Goal: Information Seeking & Learning: Learn about a topic

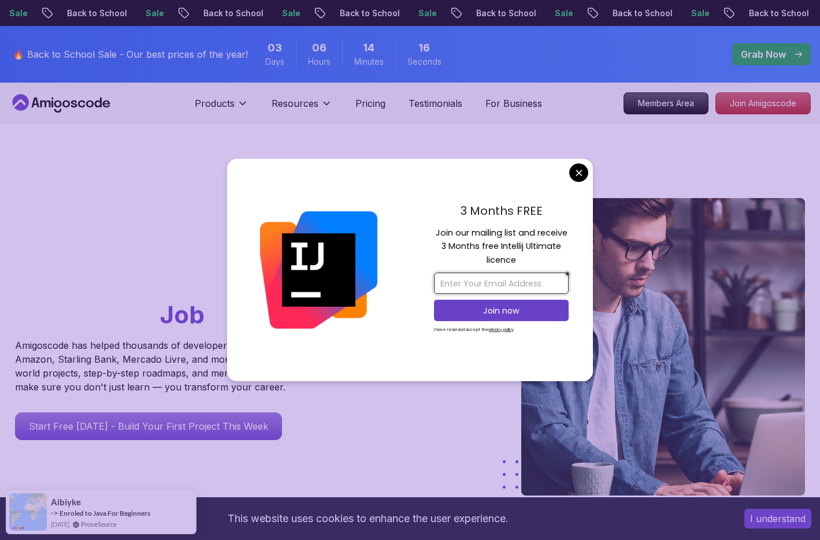
click at [447, 284] on input "email" at bounding box center [501, 283] width 135 height 21
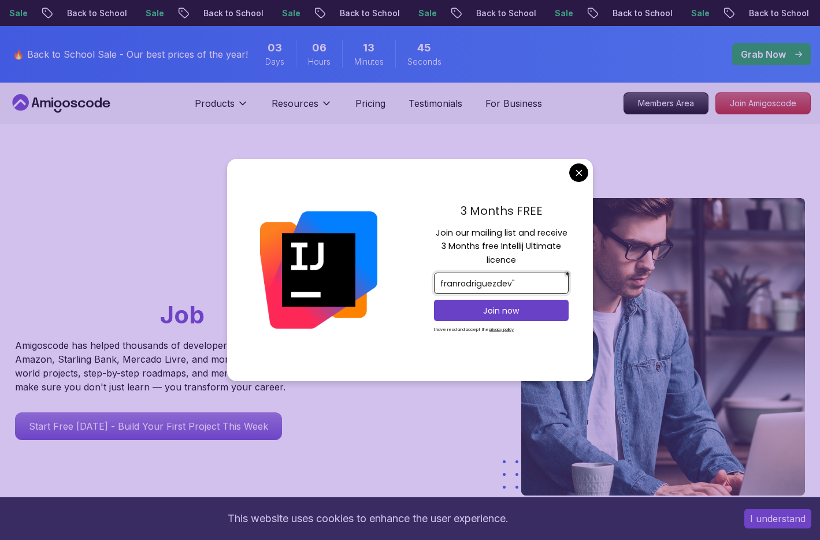
type input "franrodriguezdev"
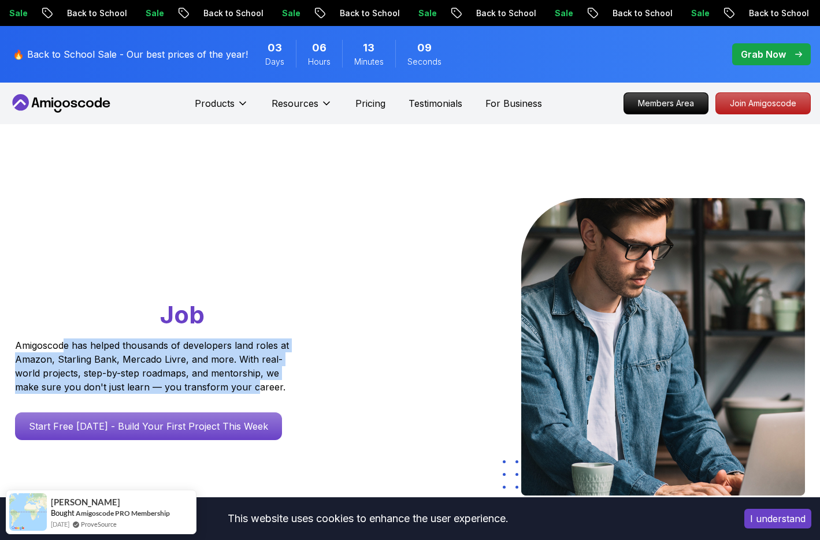
drag, startPoint x: 65, startPoint y: 341, endPoint x: 250, endPoint y: 382, distance: 190.0
click at [250, 382] on p "Amigoscode has helped thousands of developers land roles at Amazon, Starling Ba…" at bounding box center [153, 365] width 277 height 55
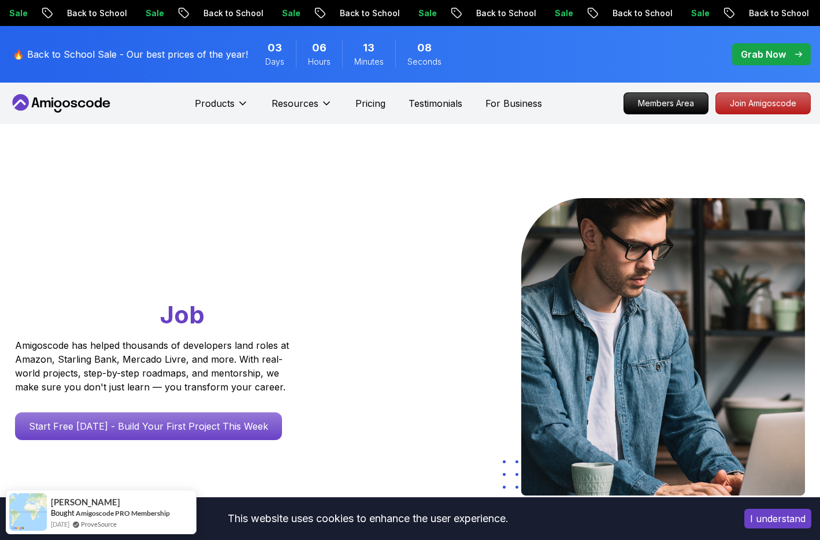
scroll to position [227, 0]
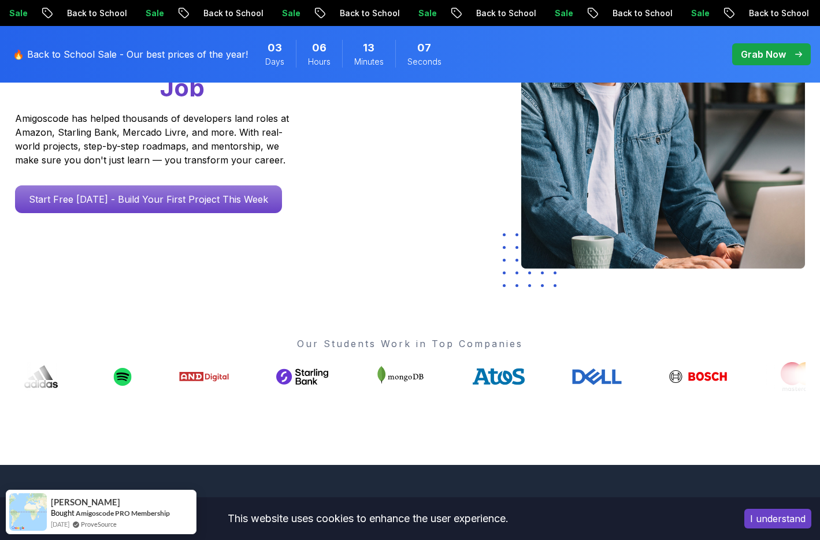
click at [774, 520] on button "I understand" at bounding box center [777, 519] width 67 height 20
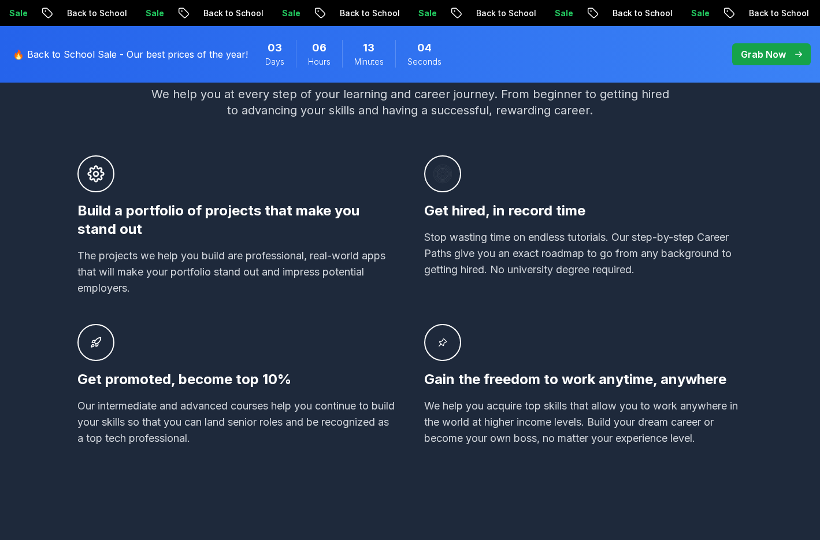
scroll to position [0, 0]
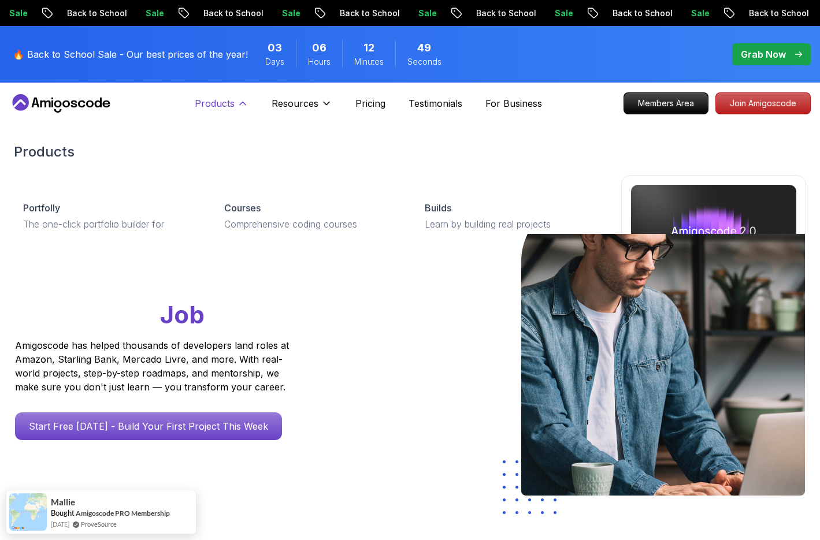
click at [240, 99] on icon at bounding box center [243, 104] width 12 height 12
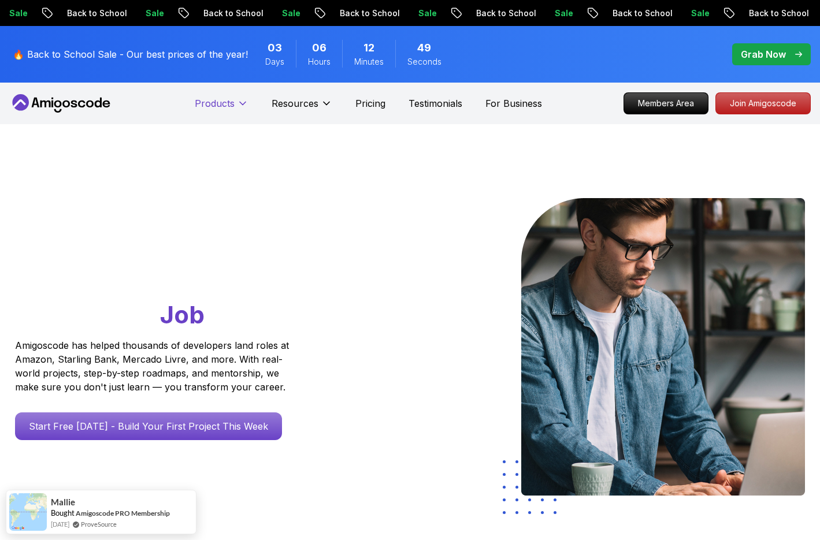
click at [240, 99] on icon at bounding box center [243, 104] width 12 height 12
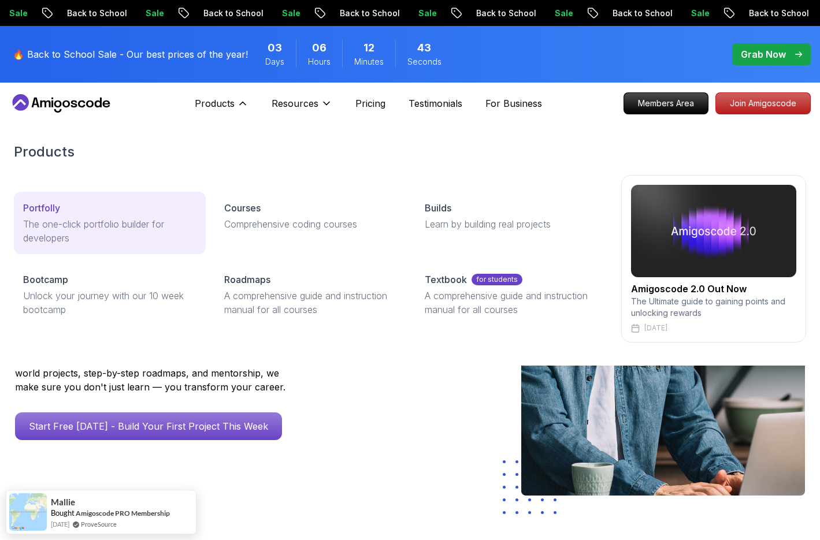
click at [51, 218] on p "The one-click portfolio builder for developers" at bounding box center [109, 231] width 173 height 28
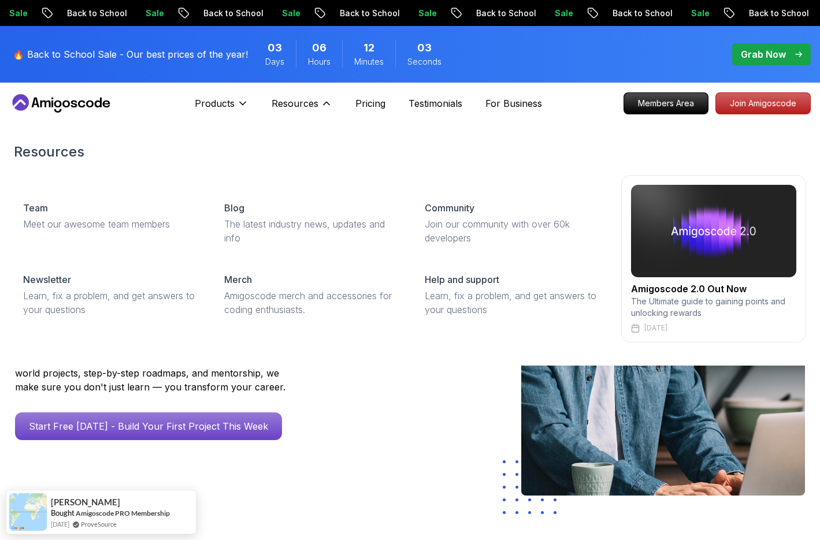
click at [701, 207] on img at bounding box center [713, 231] width 165 height 92
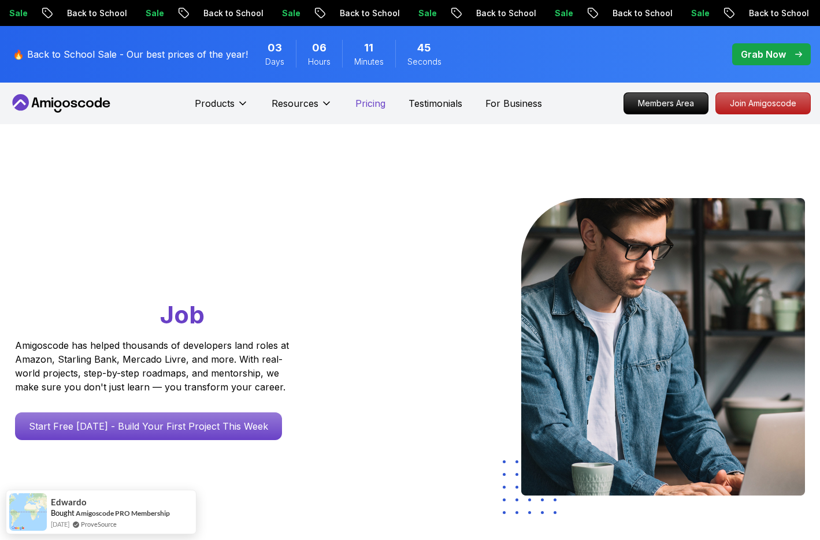
click at [362, 106] on p "Pricing" at bounding box center [370, 103] width 30 height 14
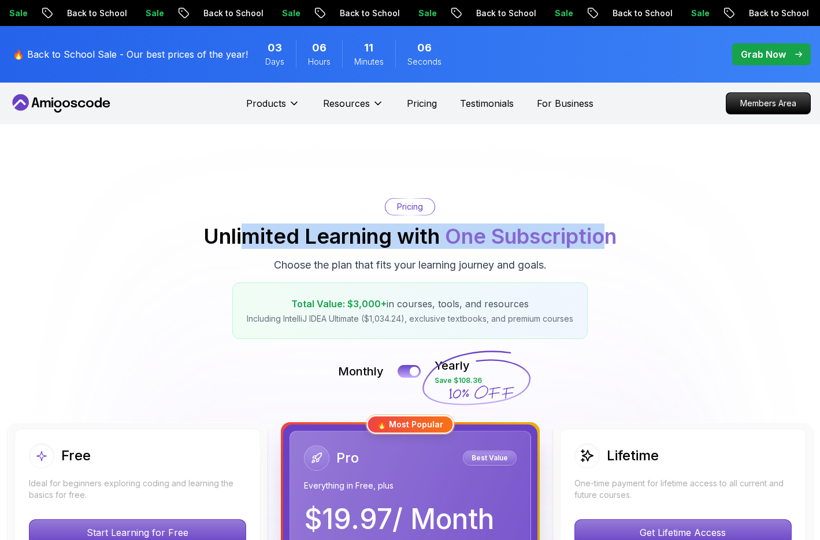
drag, startPoint x: 243, startPoint y: 244, endPoint x: 600, endPoint y: 237, distance: 357.0
click at [600, 237] on h2 "Unlimited Learning with One Subscription" at bounding box center [409, 236] width 413 height 23
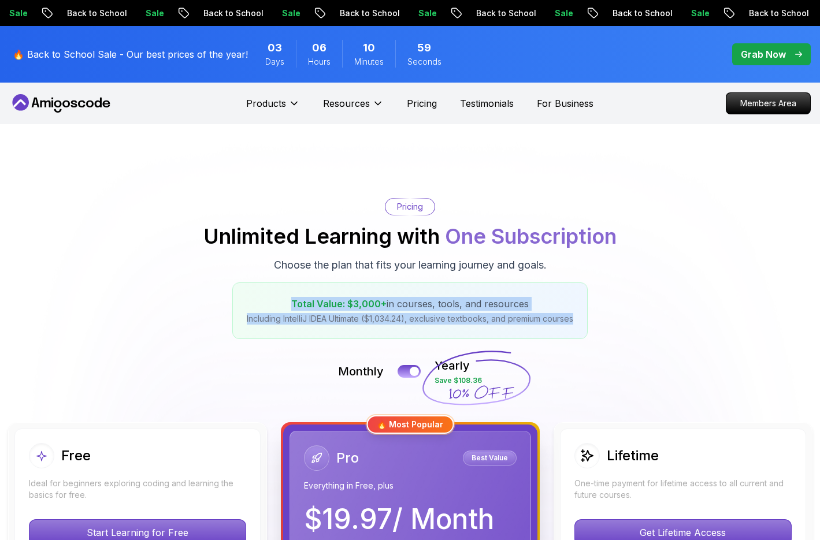
drag, startPoint x: 277, startPoint y: 303, endPoint x: 602, endPoint y: 315, distance: 324.9
click at [602, 315] on div "Pricing Unlimited Learning with One Subscription Choose the plan that fits your…" at bounding box center [410, 268] width 808 height 141
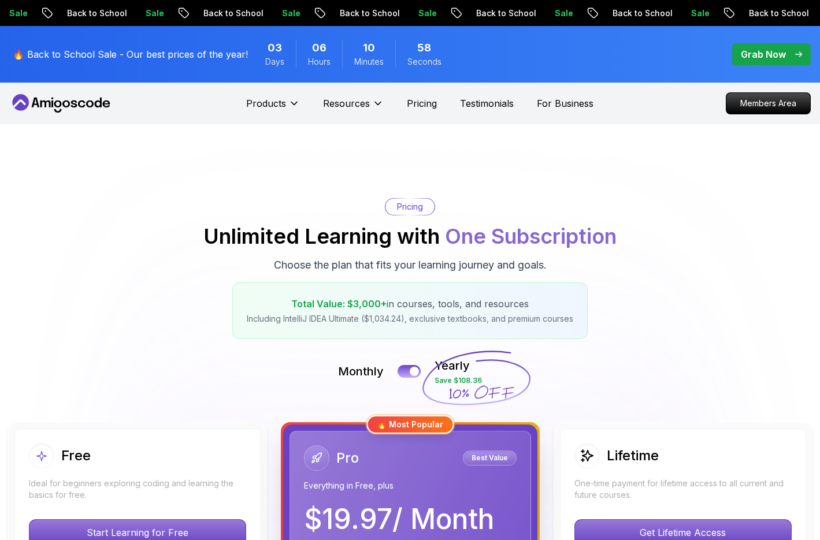
click at [638, 303] on div "Pricing Unlimited Learning with One Subscription Choose the plan that fits your…" at bounding box center [410, 268] width 808 height 141
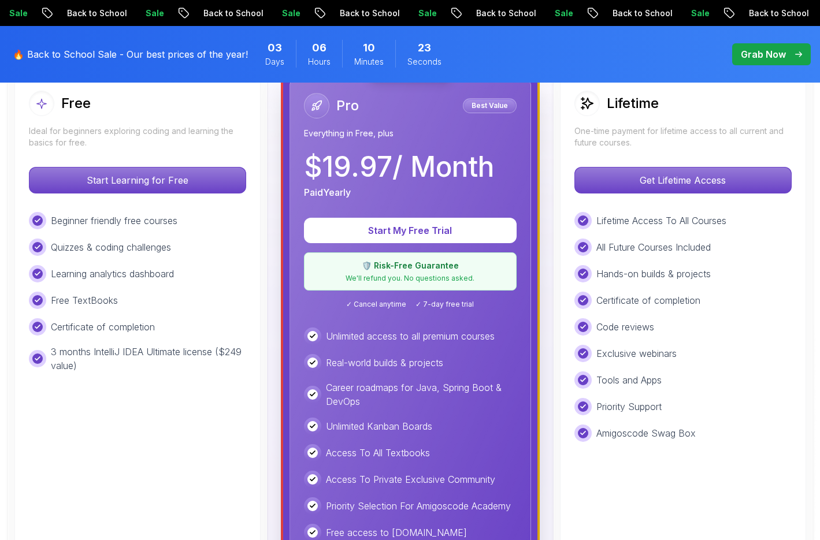
scroll to position [337, 0]
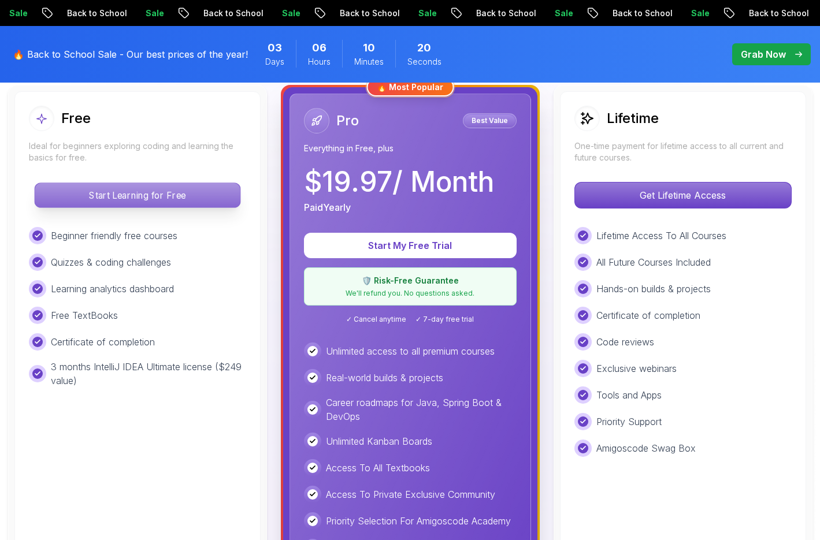
click at [136, 192] on p "Start Learning for Free" at bounding box center [137, 195] width 205 height 24
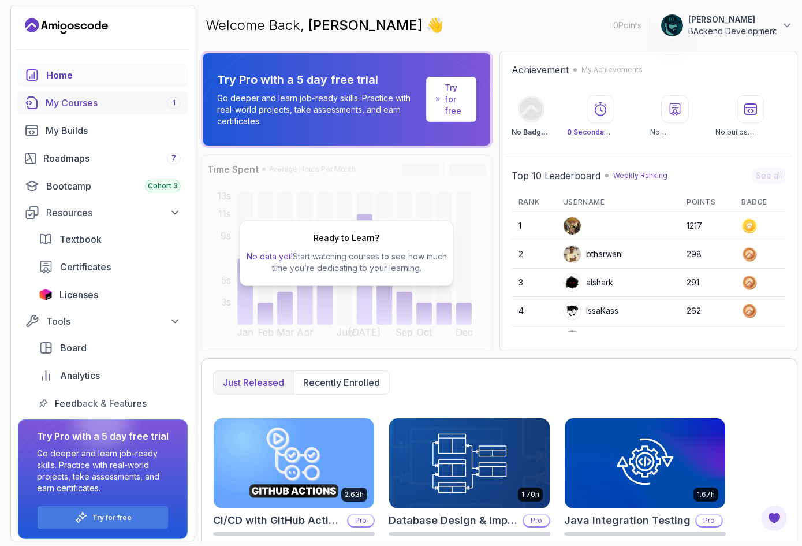
click at [66, 99] on div "My Courses 1" at bounding box center [113, 103] width 135 height 14
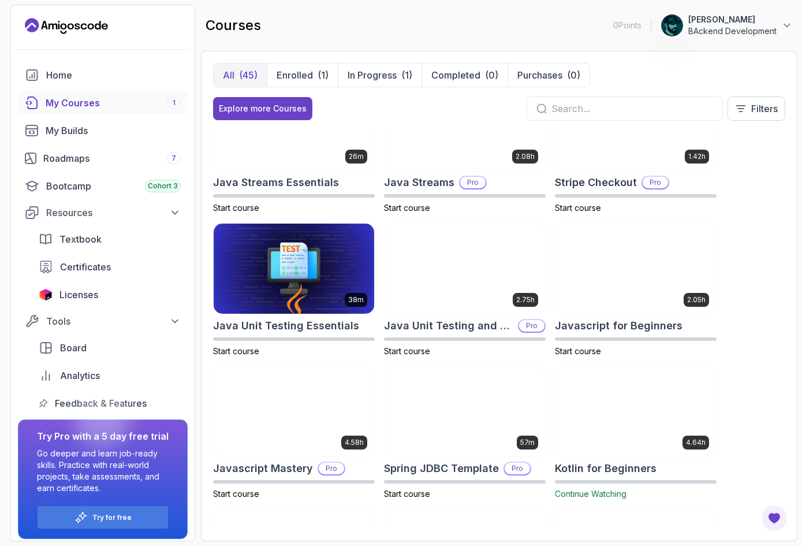
scroll to position [1058, 0]
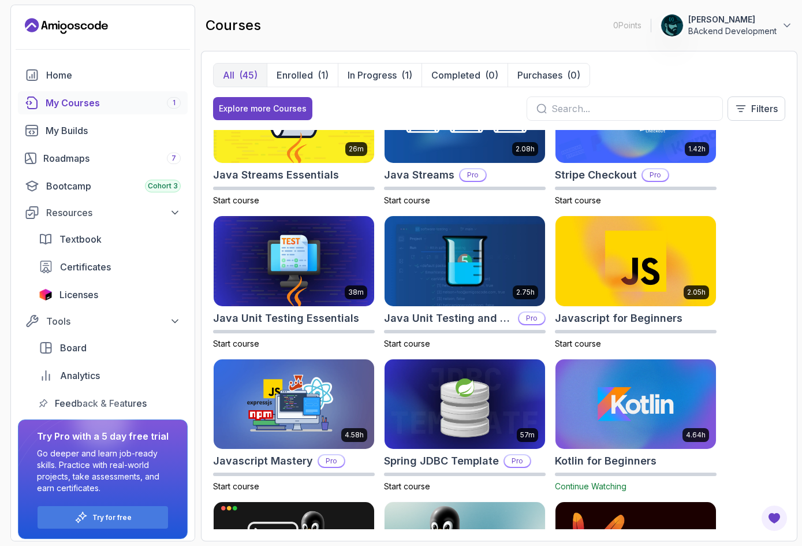
click at [54, 466] on icon at bounding box center [48, 452] width 61 height 65
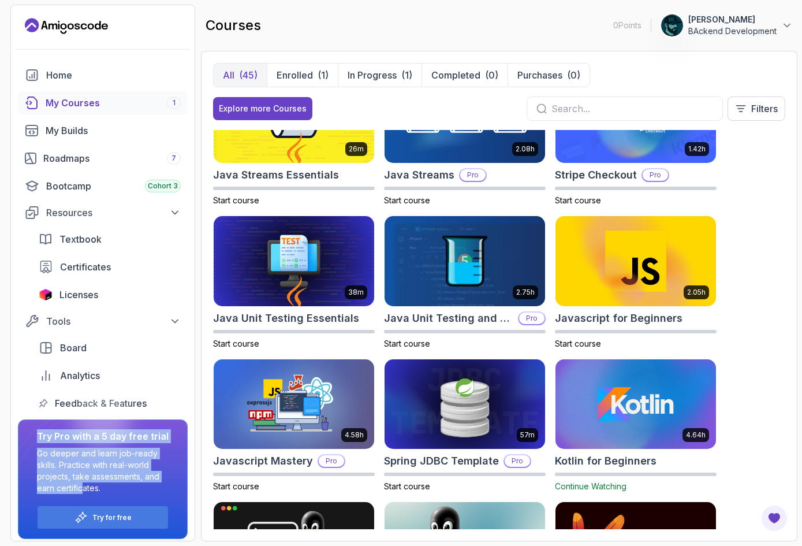
drag, startPoint x: 53, startPoint y: 459, endPoint x: 81, endPoint y: 483, distance: 36.8
click at [81, 483] on div "Try Pro with a 5 day free trial Go deeper and learn job-ready skills. Practice …" at bounding box center [103, 479] width 170 height 120
click at [84, 474] on p "Go deeper and learn job-ready skills. Practice with real-world projects, take a…" at bounding box center [103, 471] width 132 height 46
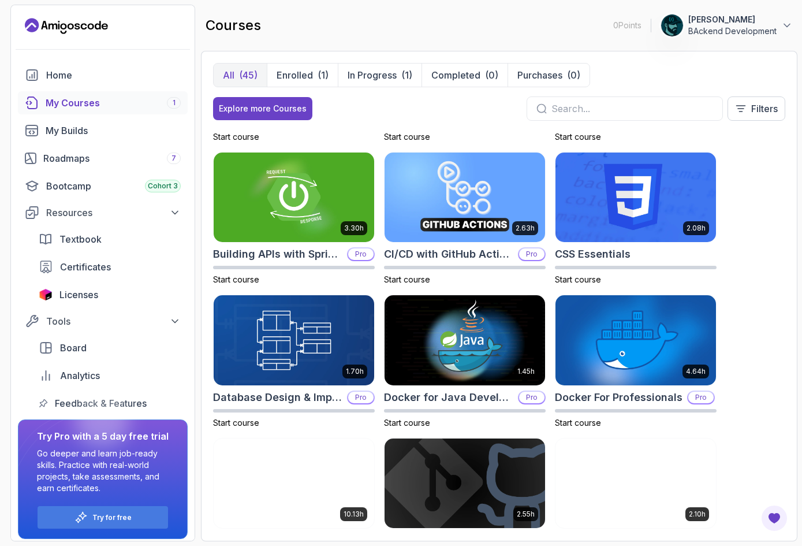
scroll to position [0, 0]
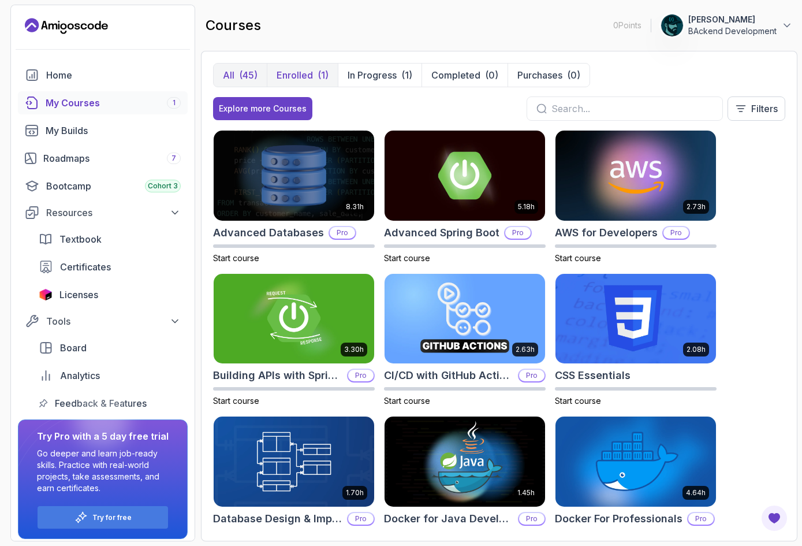
click at [300, 68] on p "Enrolled" at bounding box center [295, 75] width 36 height 14
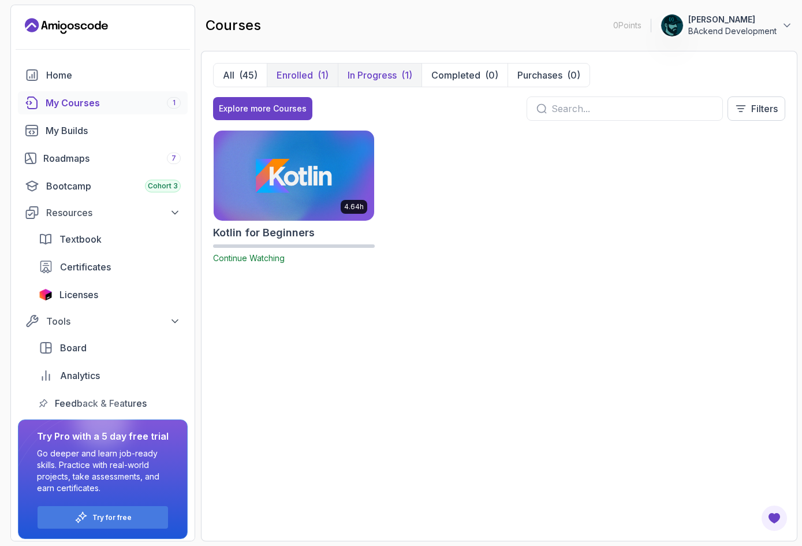
click at [377, 75] on p "In Progress" at bounding box center [372, 75] width 49 height 14
click at [766, 106] on p "Filters" at bounding box center [764, 109] width 27 height 14
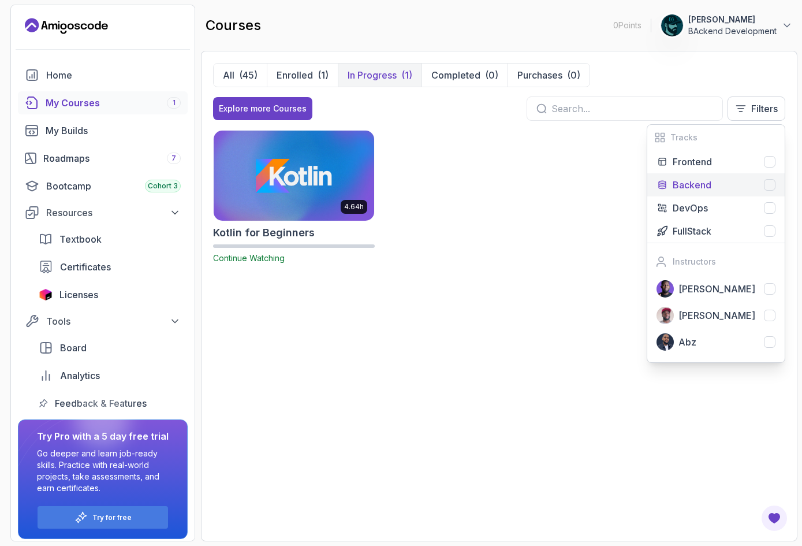
click at [770, 187] on div at bounding box center [770, 185] width 12 height 12
click at [553, 208] on div "4.64h Kotlin for Beginners Continue Watching" at bounding box center [499, 204] width 572 height 148
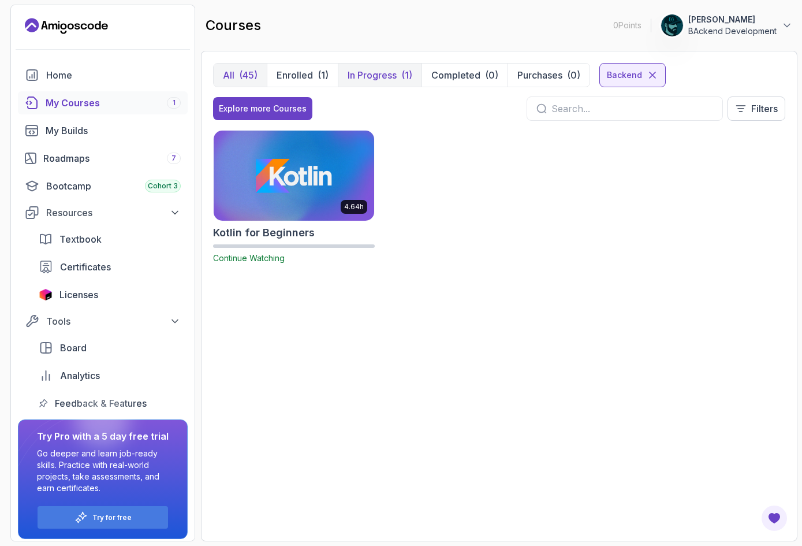
click at [245, 73] on div "(45)" at bounding box center [248, 75] width 18 height 14
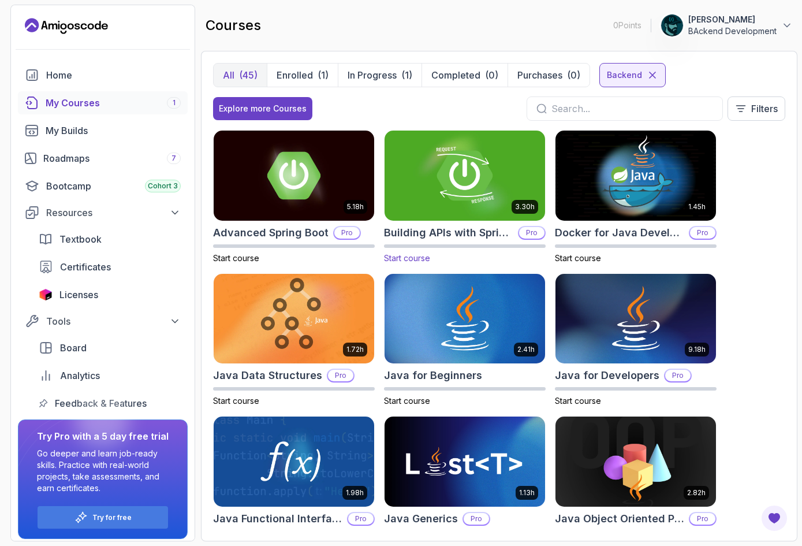
click at [453, 182] on img at bounding box center [465, 175] width 169 height 94
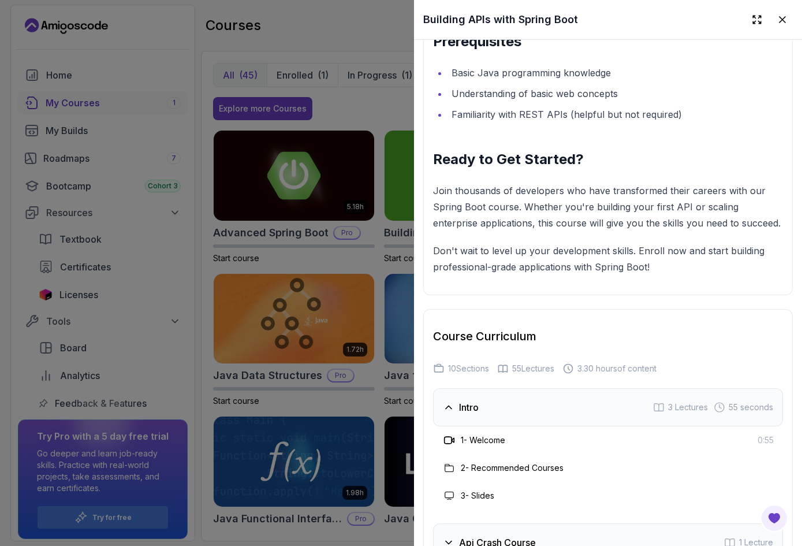
scroll to position [2471, 0]
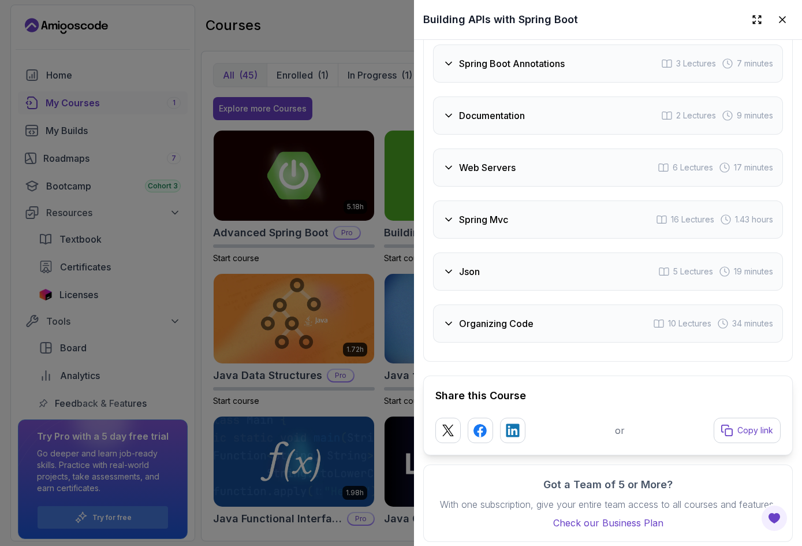
click at [369, 261] on div at bounding box center [401, 273] width 802 height 546
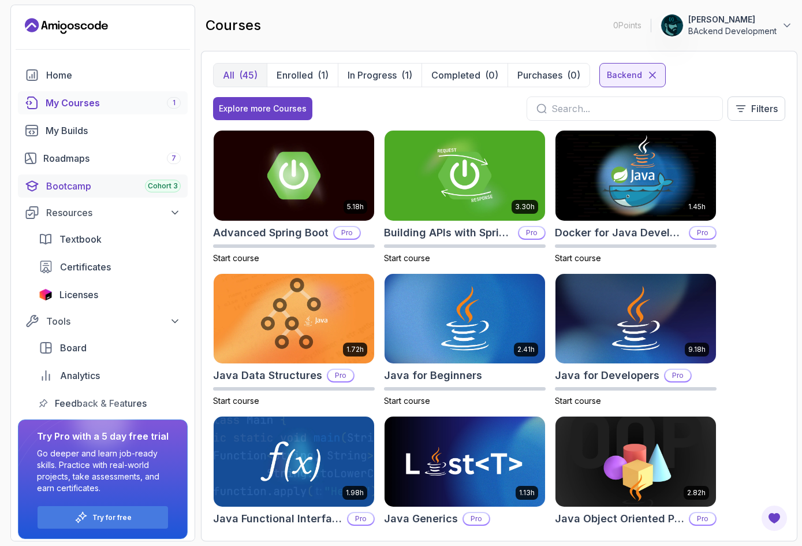
click at [104, 183] on div "Bootcamp Cohort 3" at bounding box center [113, 186] width 135 height 14
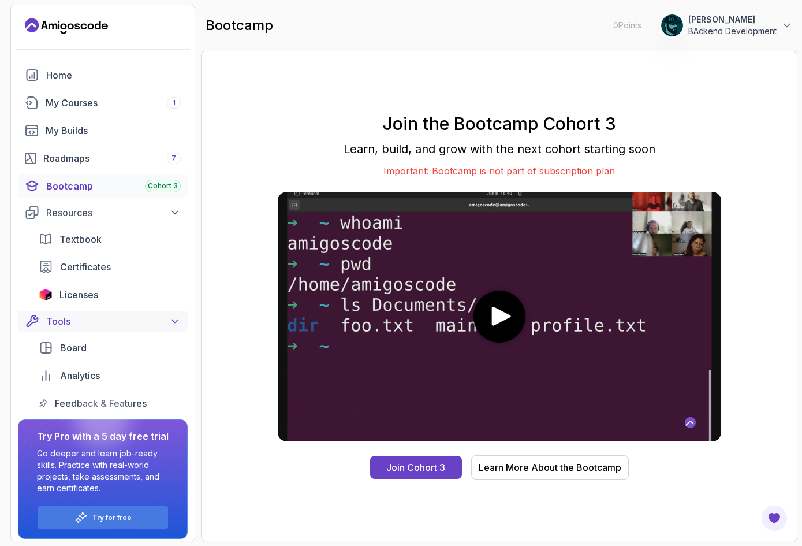
click at [103, 324] on div "Tools" at bounding box center [113, 321] width 135 height 14
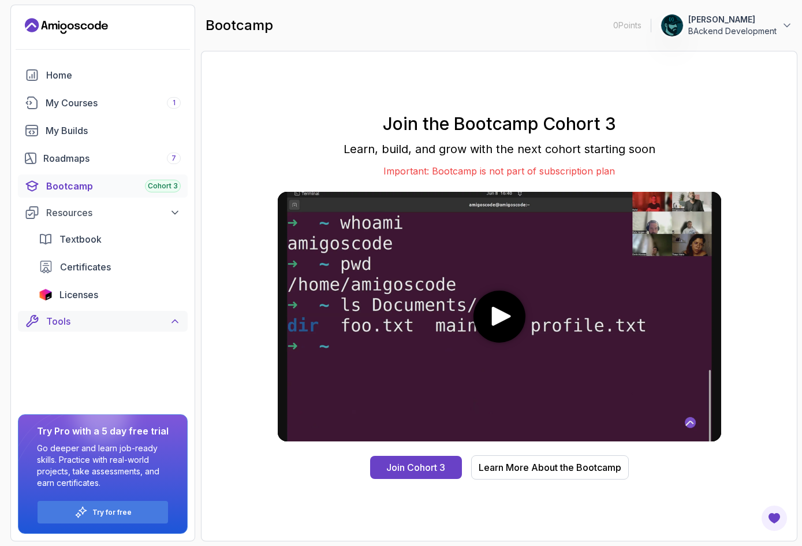
click at [103, 324] on div "Tools" at bounding box center [113, 321] width 135 height 14
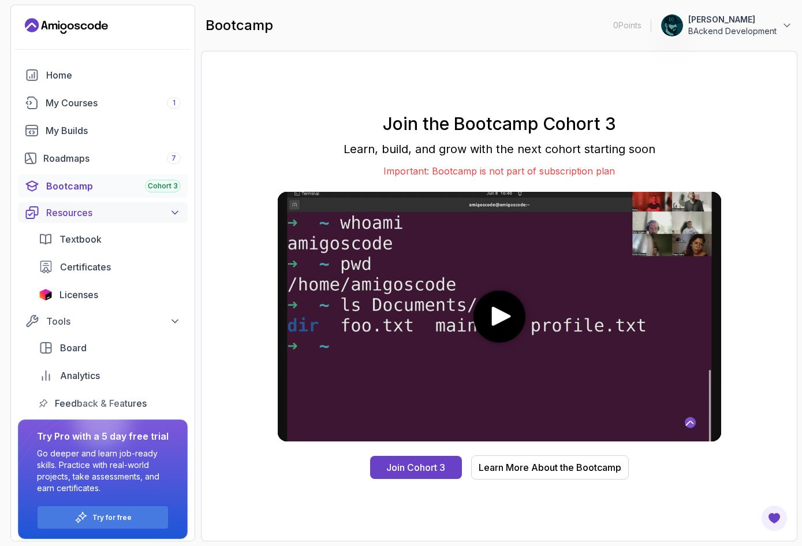
click at [174, 213] on icon at bounding box center [175, 212] width 6 height 3
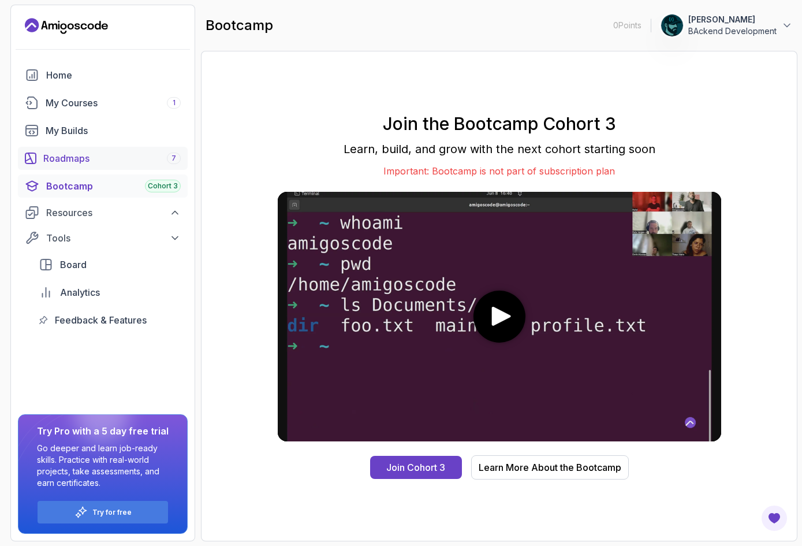
click at [128, 155] on div "Roadmaps 7" at bounding box center [111, 158] width 137 height 14
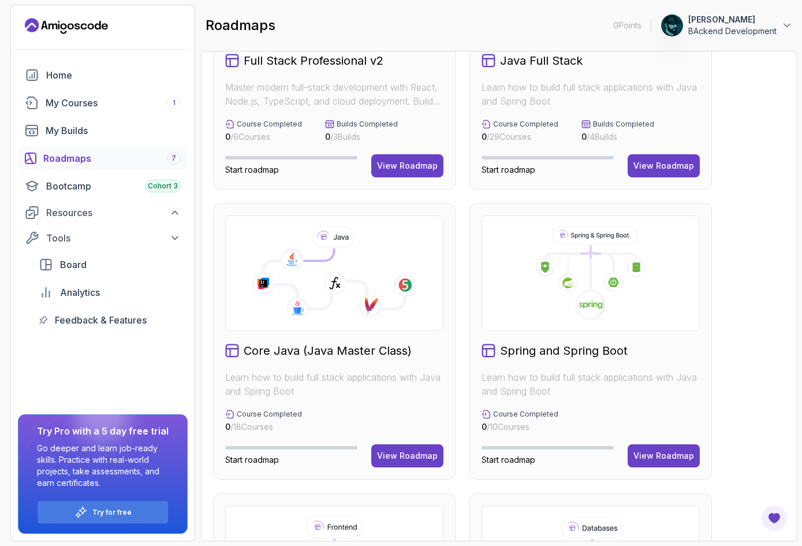
scroll to position [165, 0]
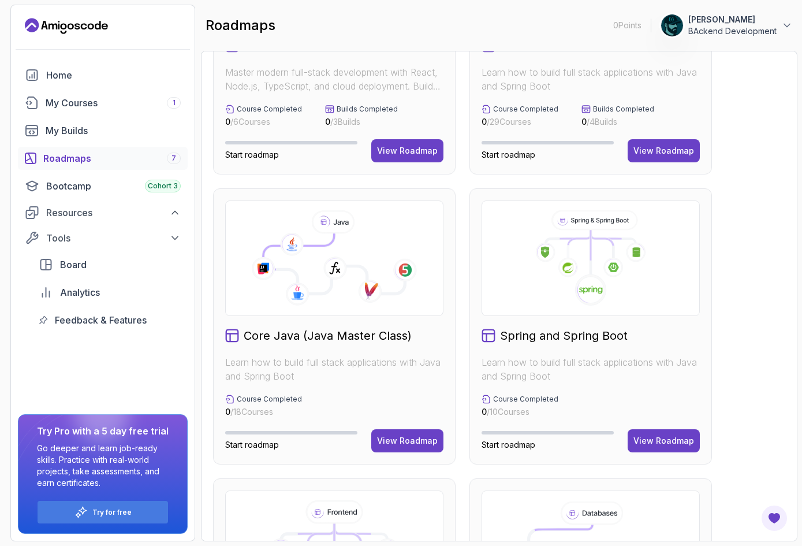
click at [587, 266] on icon at bounding box center [591, 258] width 199 height 96
click at [655, 438] on div "View Roadmap" at bounding box center [664, 441] width 61 height 12
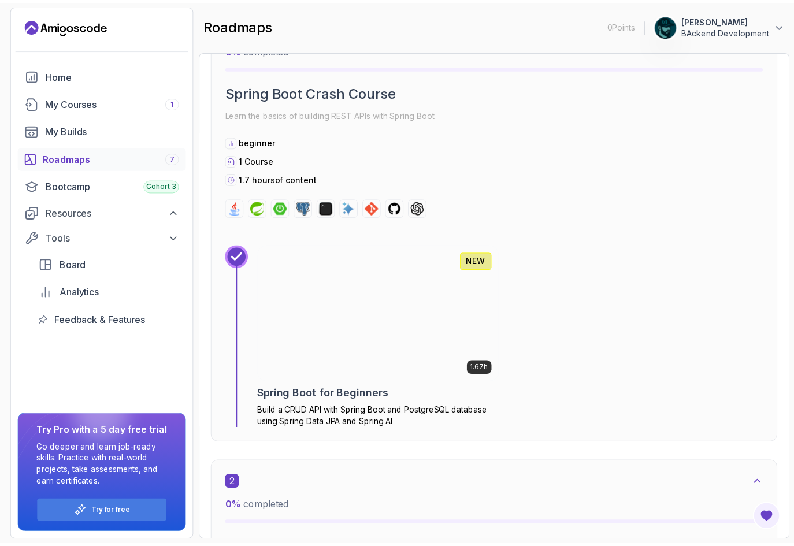
scroll to position [392, 0]
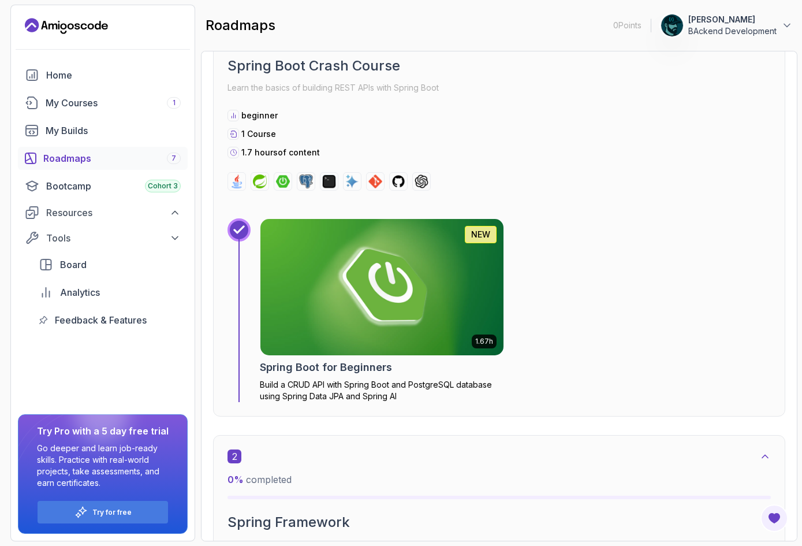
click at [295, 269] on img at bounding box center [382, 287] width 243 height 136
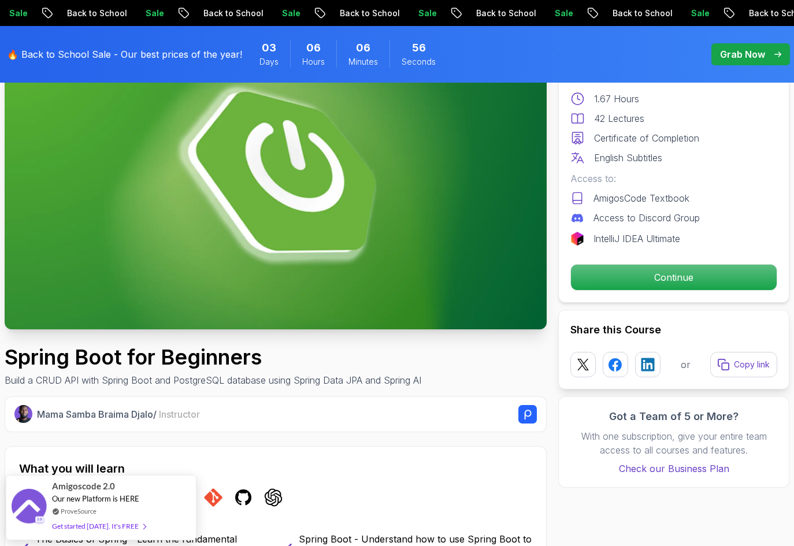
scroll to position [82, 0]
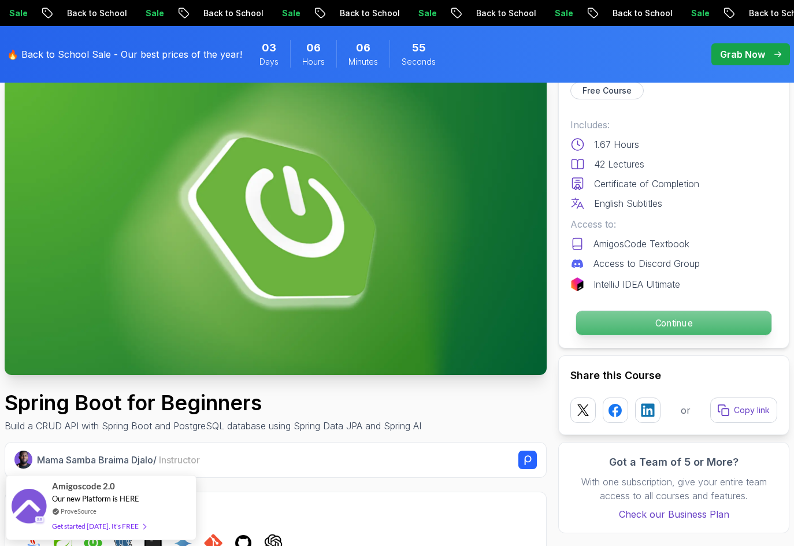
click at [693, 316] on p "Continue" at bounding box center [673, 323] width 195 height 24
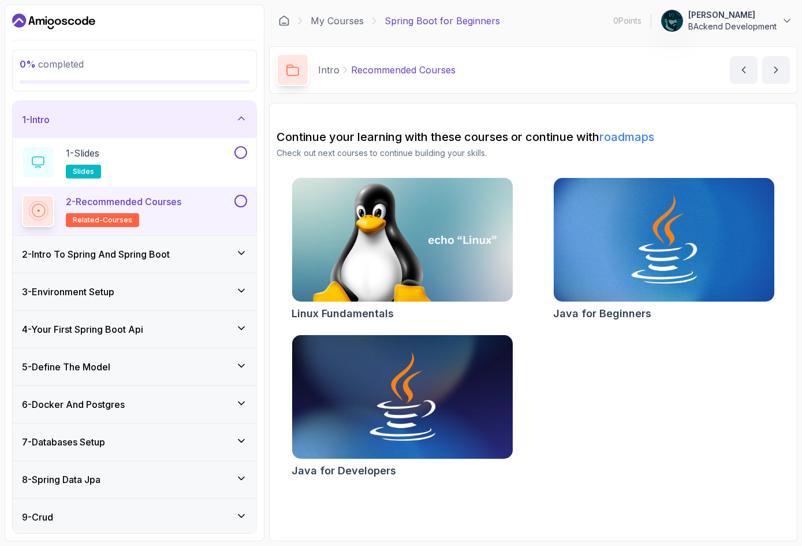
click at [483, 126] on section "Continue your learning with these courses or continue with roadmaps Check out n…" at bounding box center [533, 322] width 529 height 438
click at [778, 69] on icon "next content" at bounding box center [777, 70] width 12 height 12
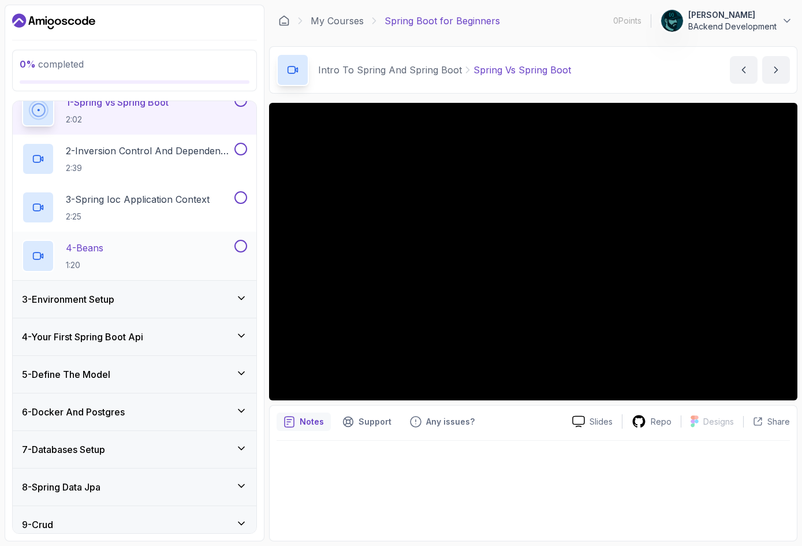
scroll to position [97, 0]
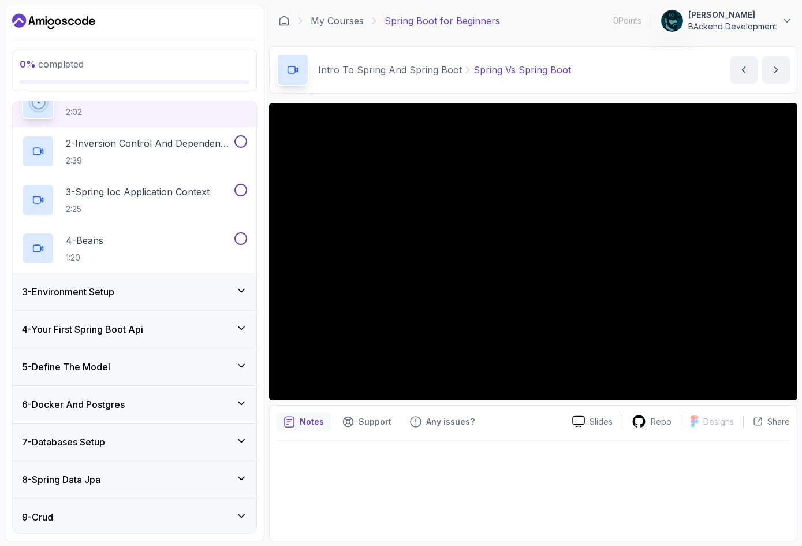
click at [680, 474] on div at bounding box center [534, 487] width 514 height 93
click at [622, 91] on div "Intro To Spring And Spring Boot Spring Vs Spring Boot Spring Vs Spring Boot by …" at bounding box center [533, 69] width 529 height 47
